Goal: Navigation & Orientation: Find specific page/section

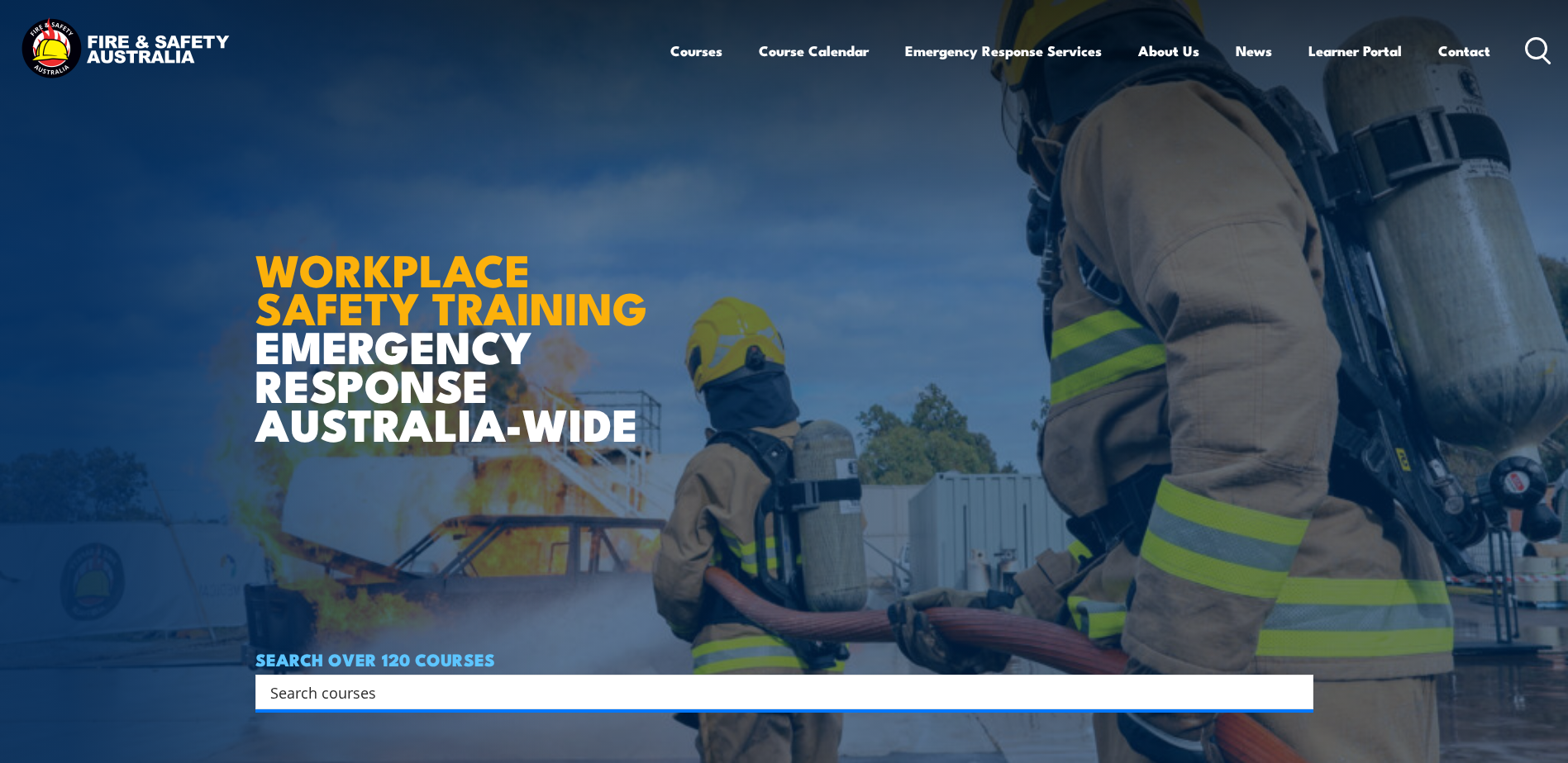
click at [1541, 49] on icon at bounding box center [1538, 51] width 27 height 28
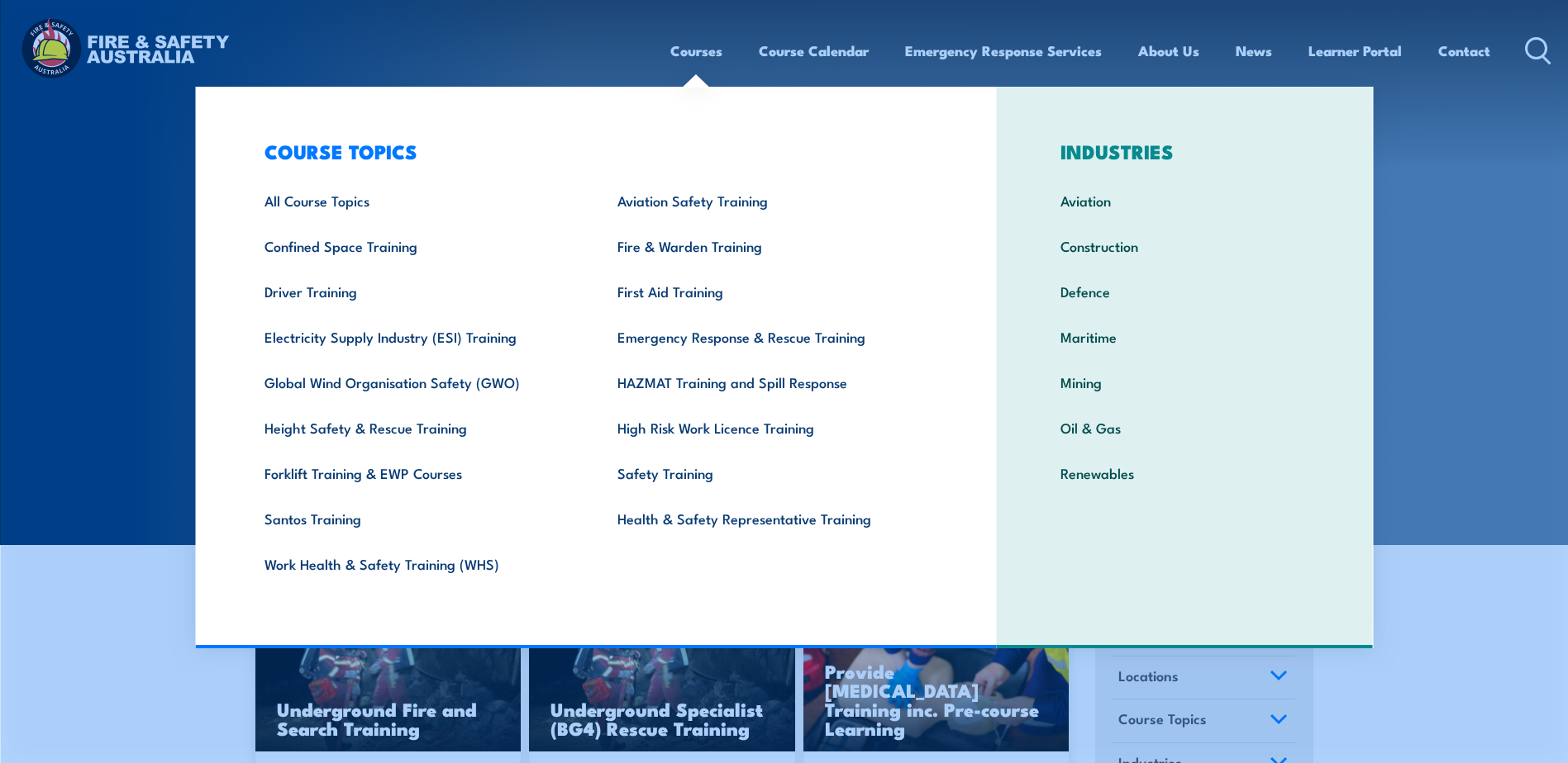
click at [687, 59] on link "Courses" at bounding box center [696, 51] width 52 height 44
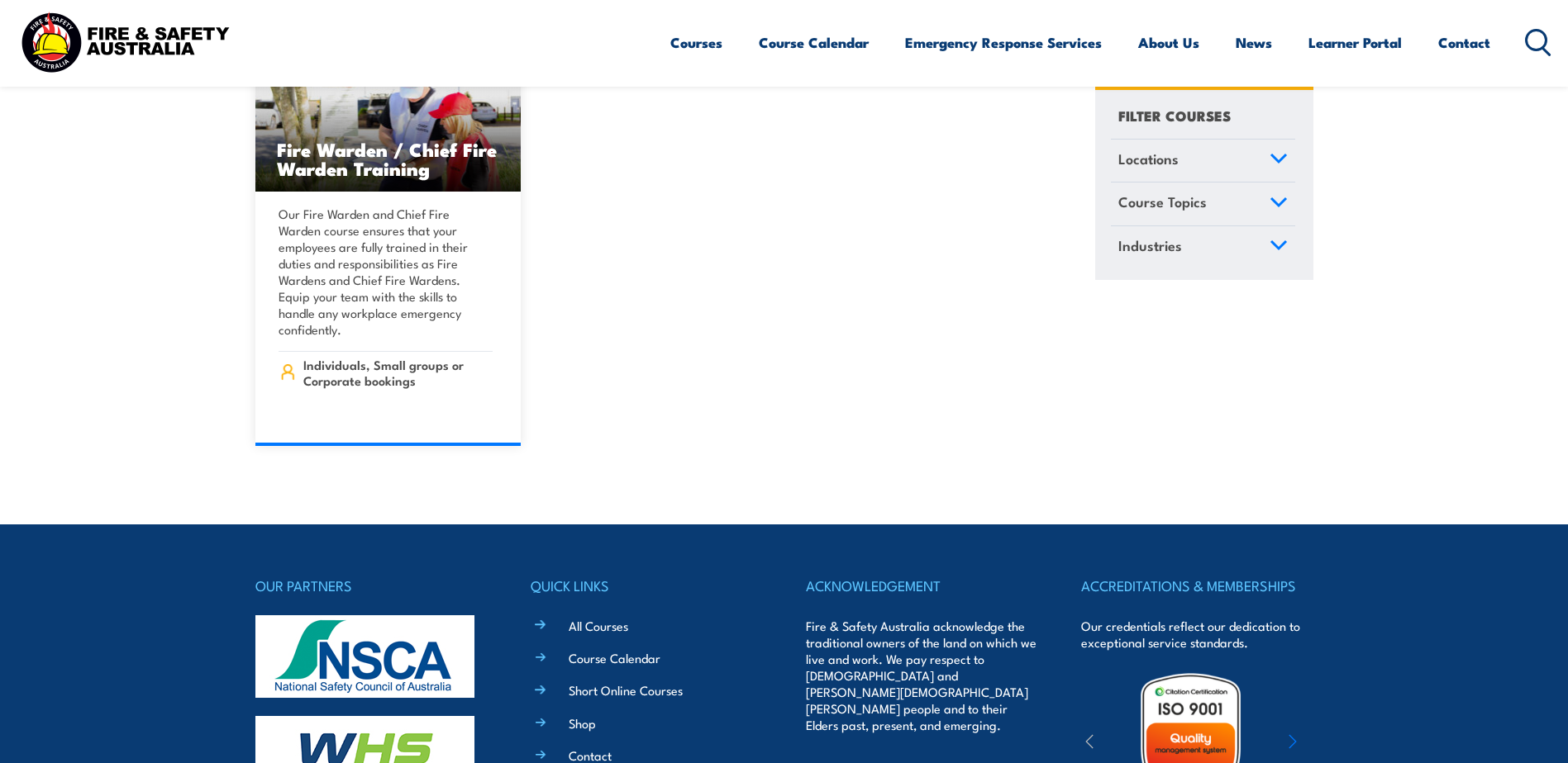
scroll to position [18907, 0]
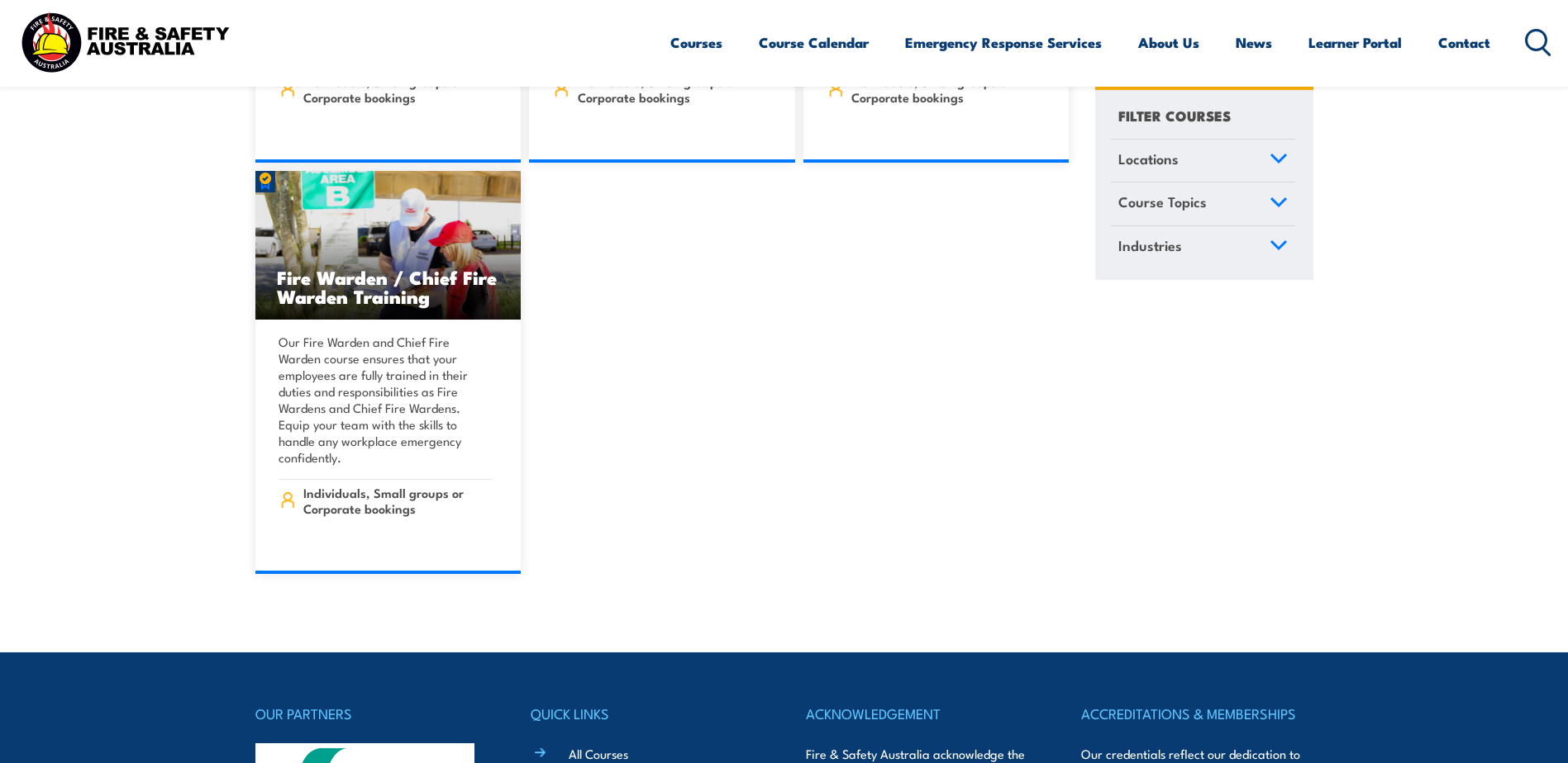
click at [114, 31] on img at bounding box center [124, 42] width 217 height 71
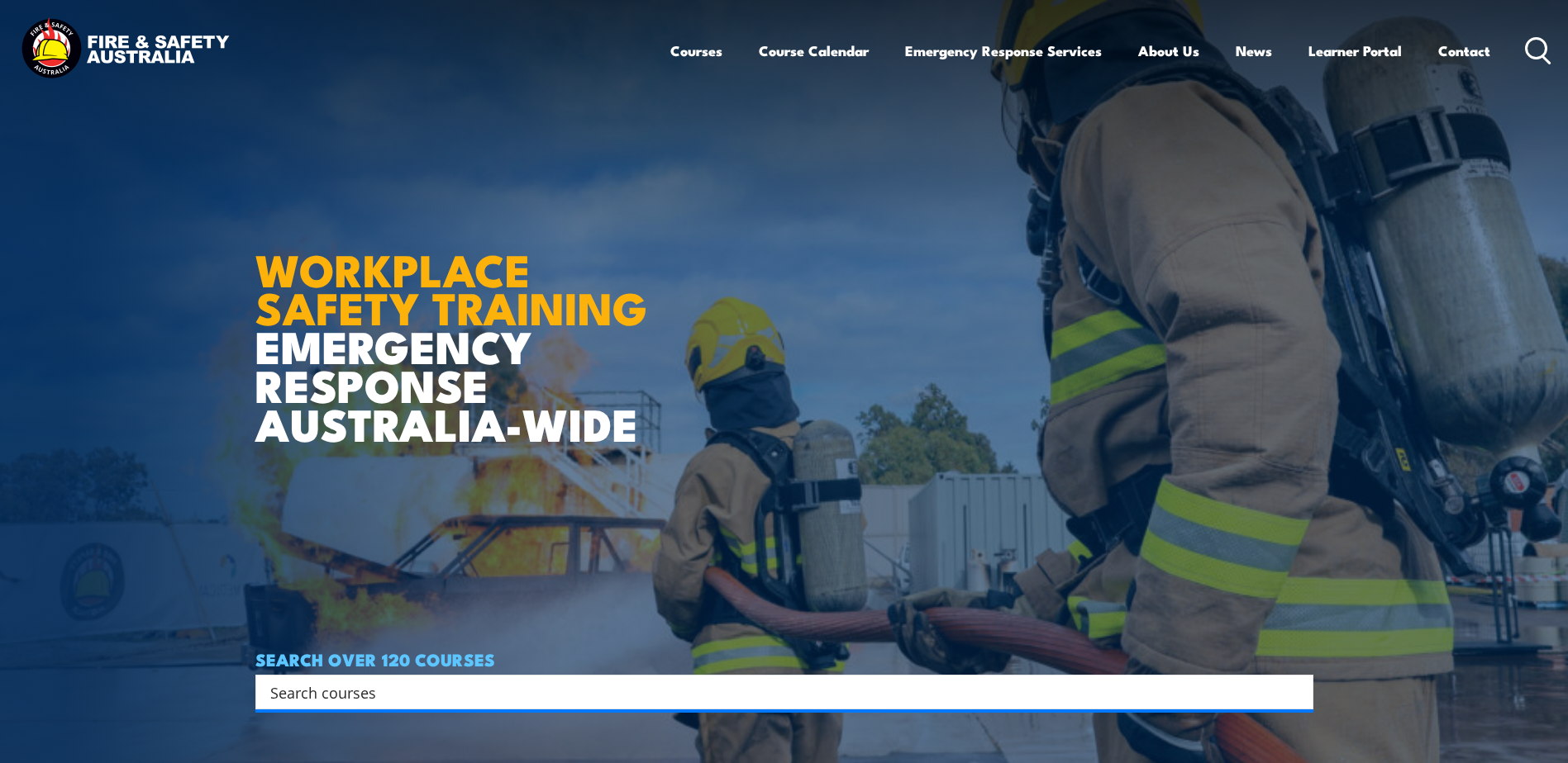
click at [1535, 46] on icon at bounding box center [1538, 51] width 27 height 28
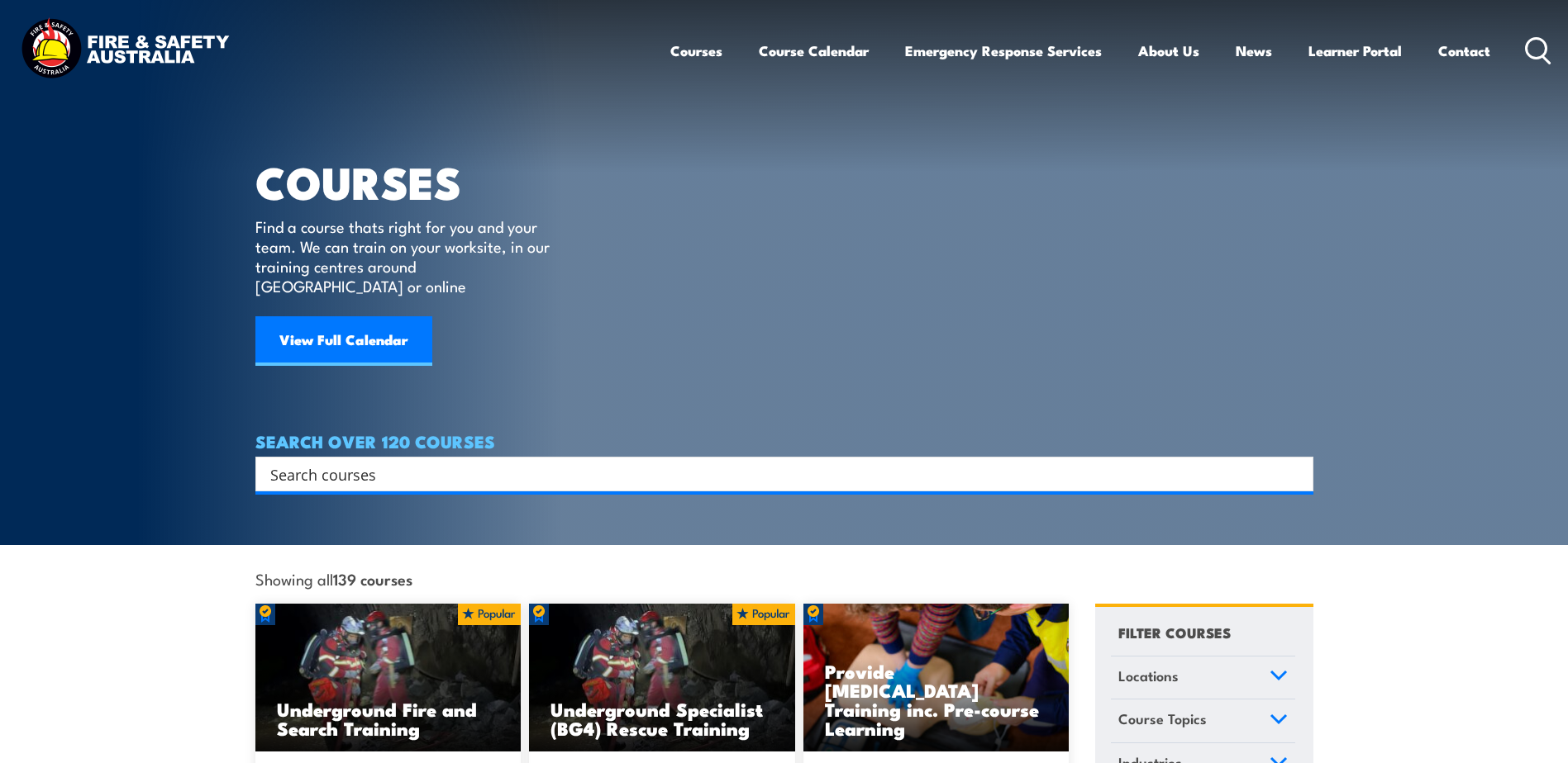
click at [163, 45] on img at bounding box center [124, 51] width 217 height 71
